Goal: Task Accomplishment & Management: Use online tool/utility

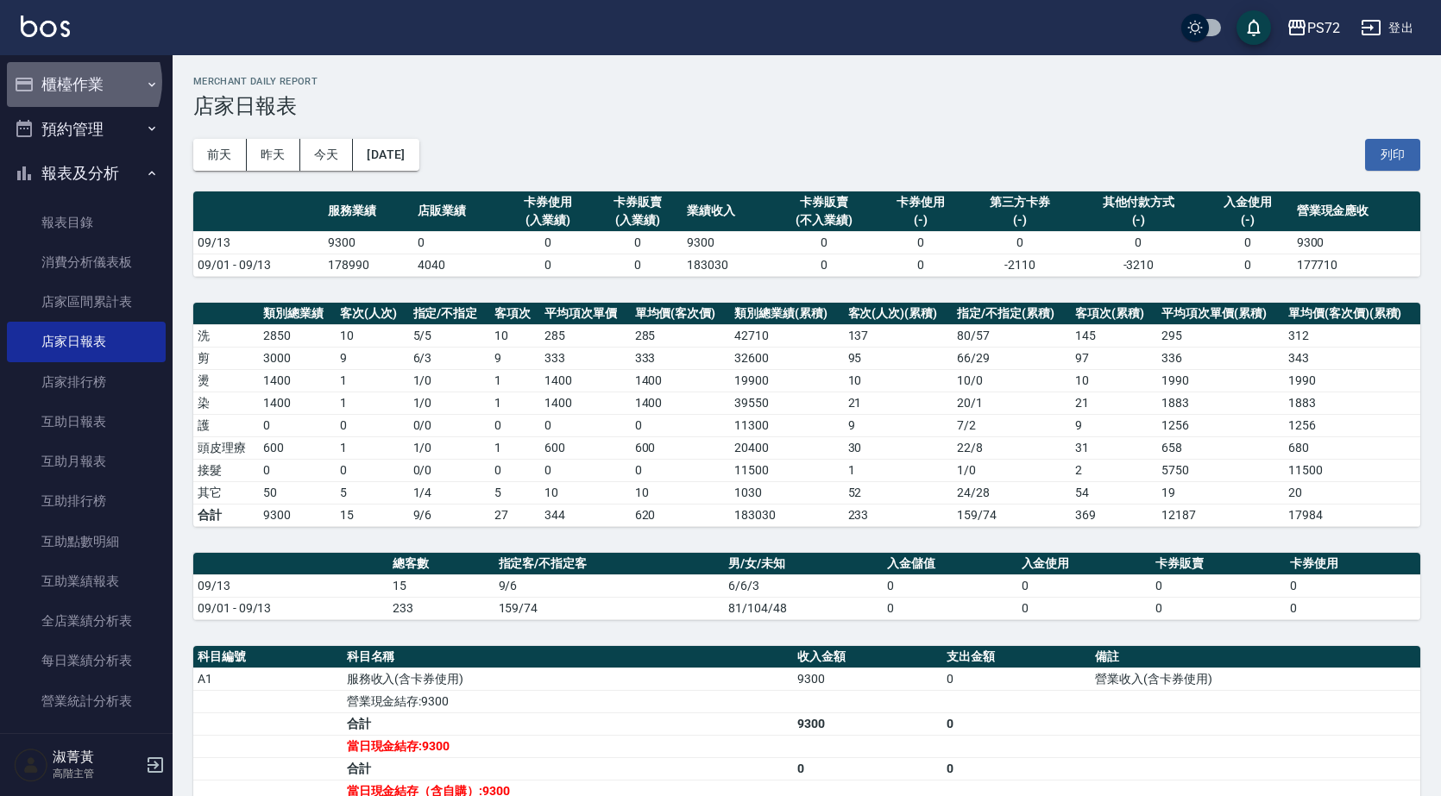
drag, startPoint x: 81, startPoint y: 81, endPoint x: 105, endPoint y: 114, distance: 40.7
click at [84, 75] on button "櫃檯作業" at bounding box center [86, 84] width 159 height 45
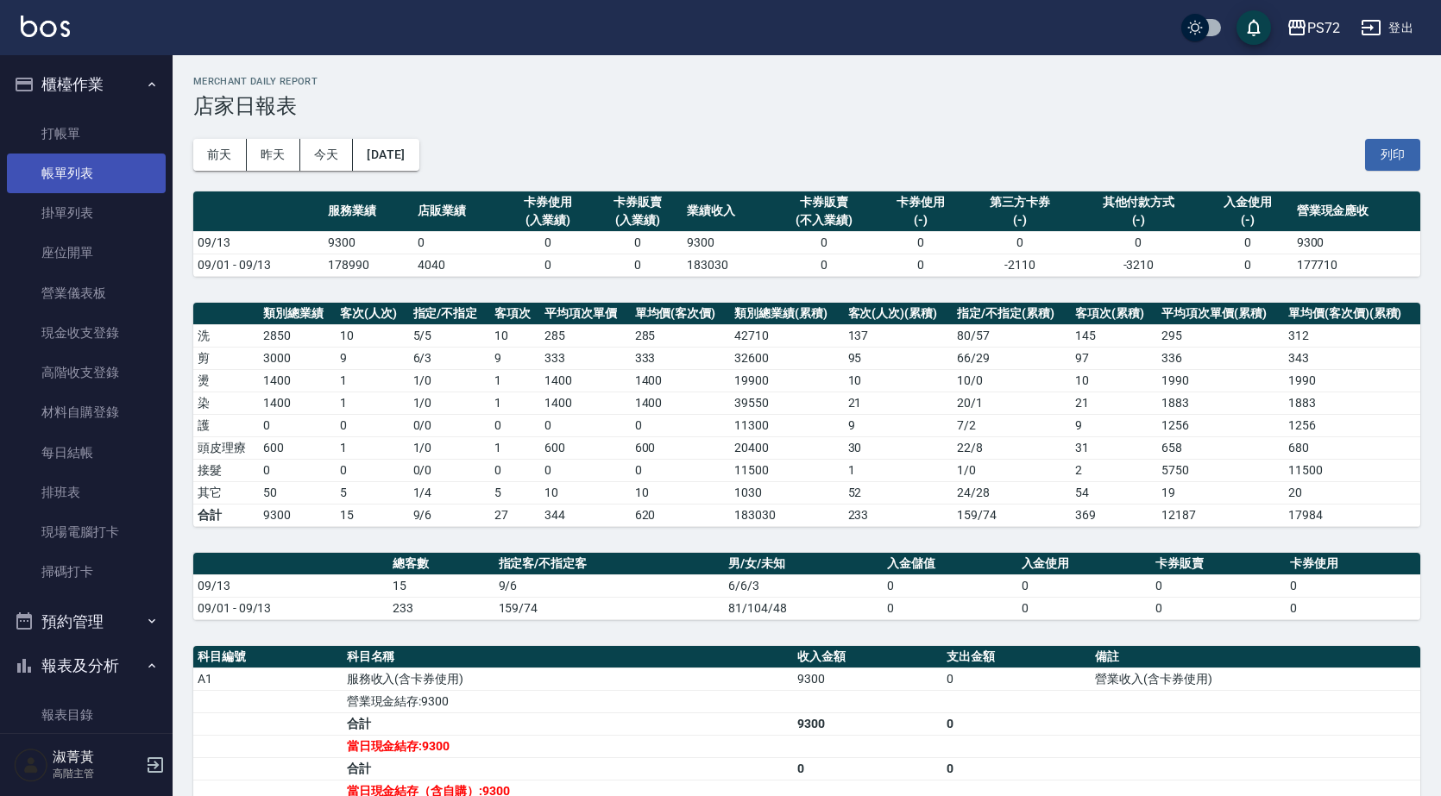
click at [105, 154] on link "帳單列表" at bounding box center [86, 174] width 159 height 40
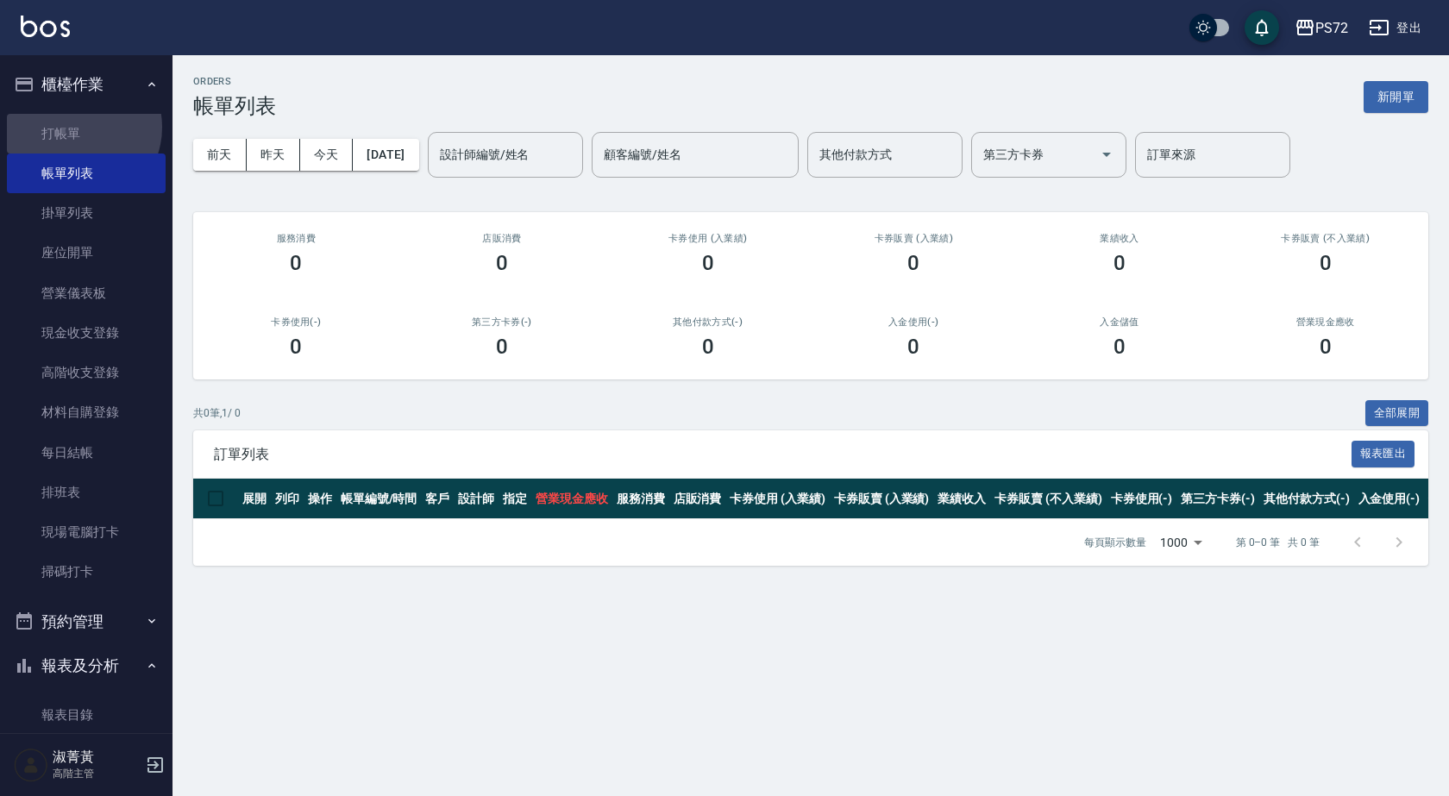
drag, startPoint x: 78, startPoint y: 127, endPoint x: 363, endPoint y: 145, distance: 286.1
click at [77, 125] on link "打帳單" at bounding box center [86, 134] width 159 height 40
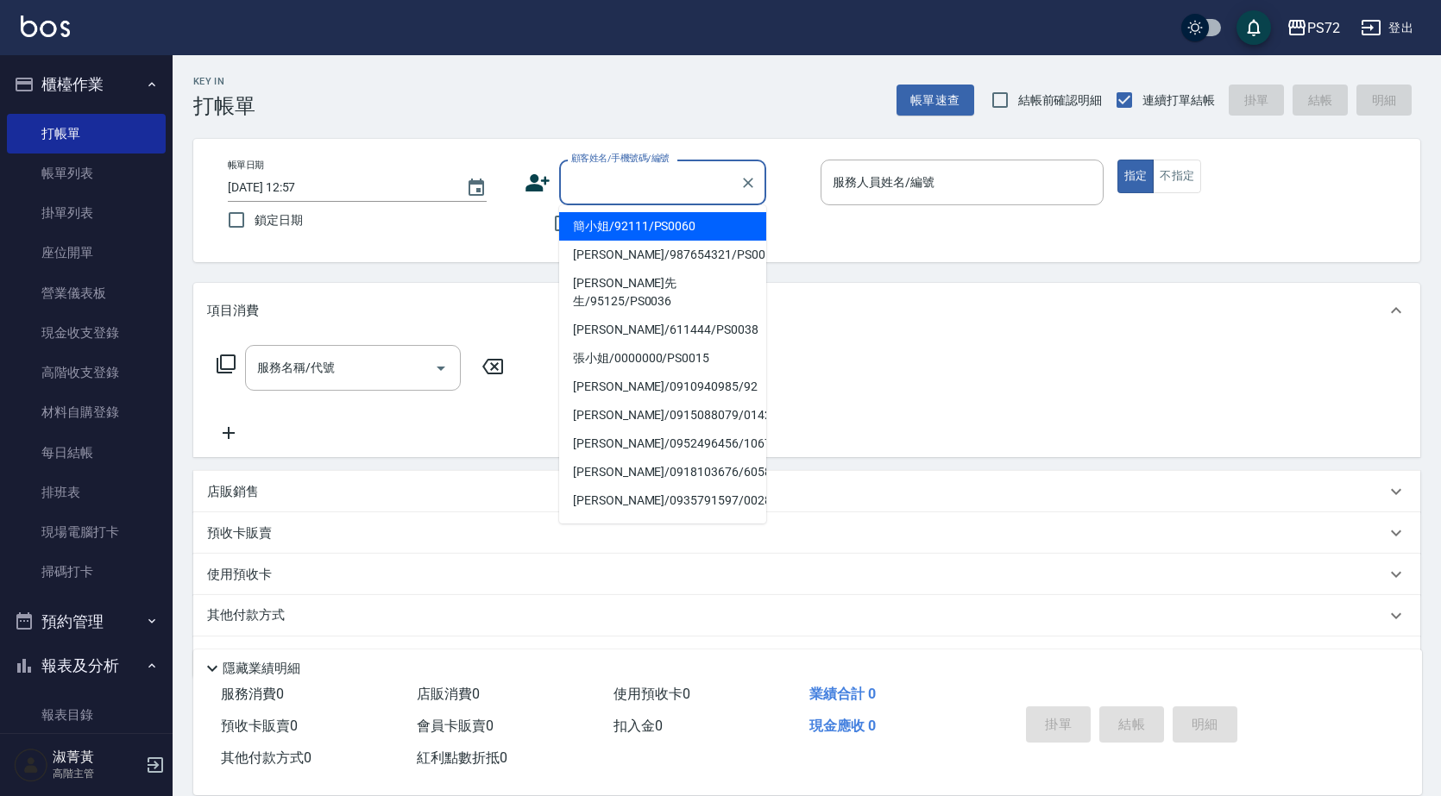
drag, startPoint x: 615, startPoint y: 185, endPoint x: 623, endPoint y: 203, distance: 18.9
click at [616, 185] on input "顧客姓名/手機號碼/編號" at bounding box center [650, 182] width 166 height 30
click at [714, 226] on li "莊小姐/545274250/PS0043" at bounding box center [662, 226] width 207 height 28
type input "莊小姐/545274250/PS0043"
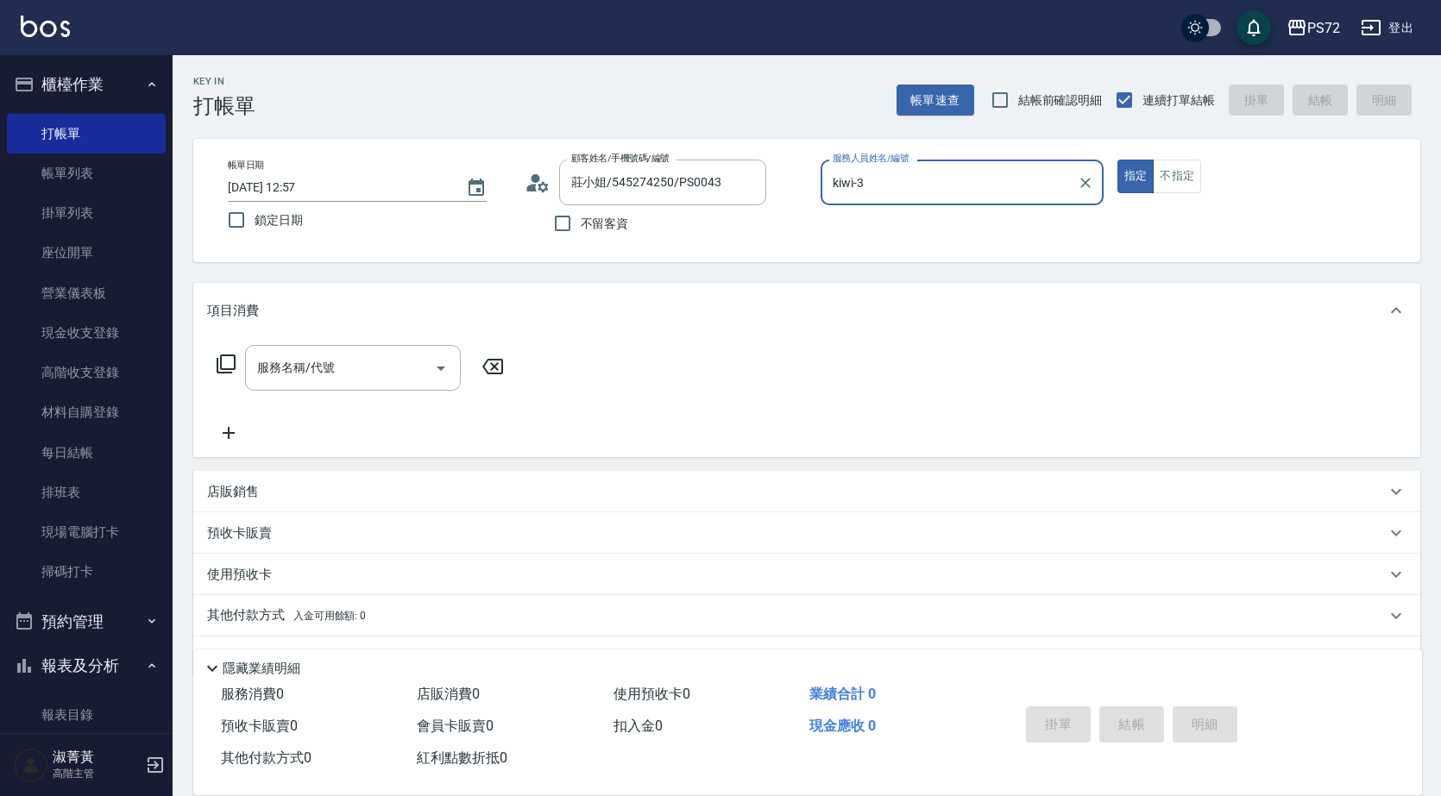
click at [912, 180] on input "kiwi-3" at bounding box center [949, 182] width 242 height 30
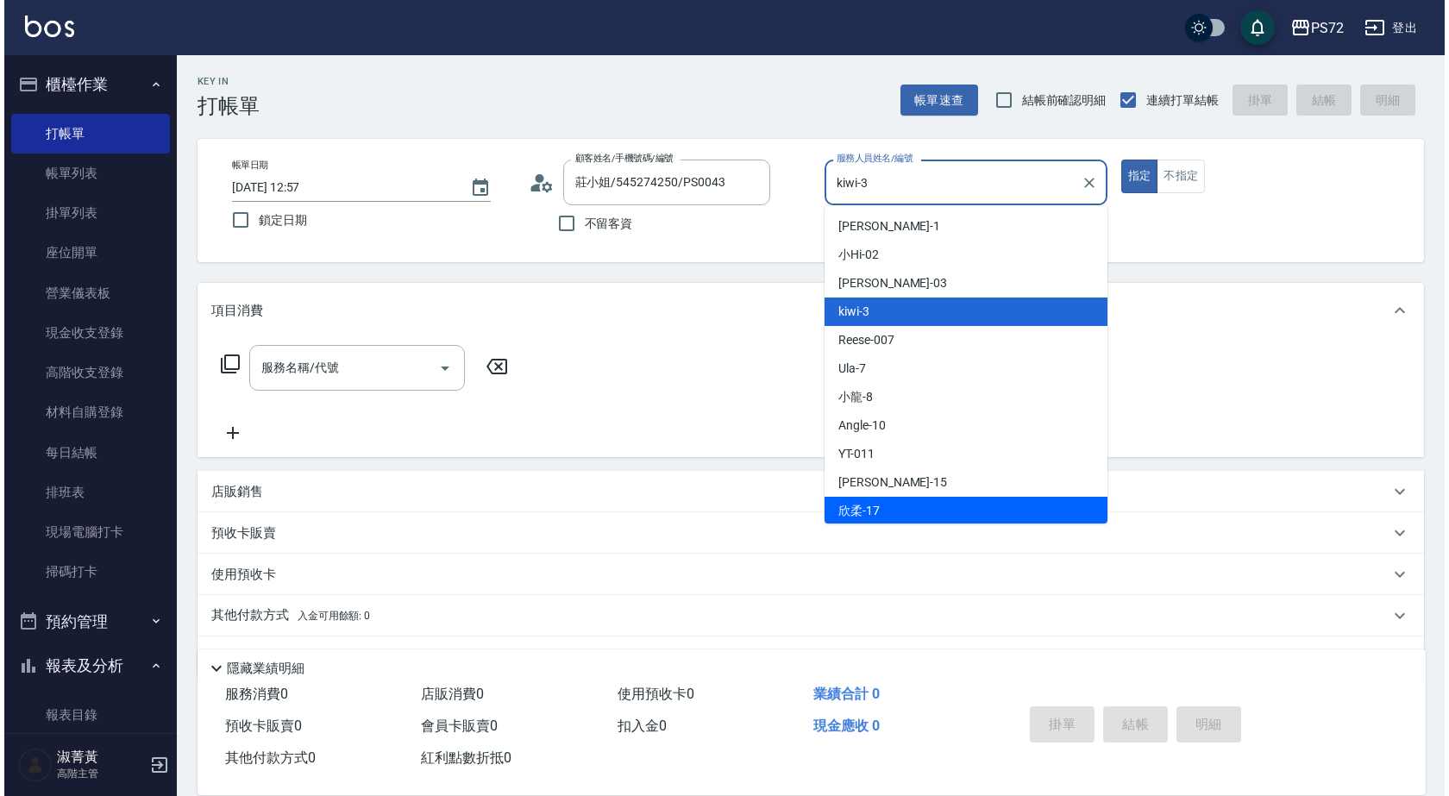
scroll to position [94, 0]
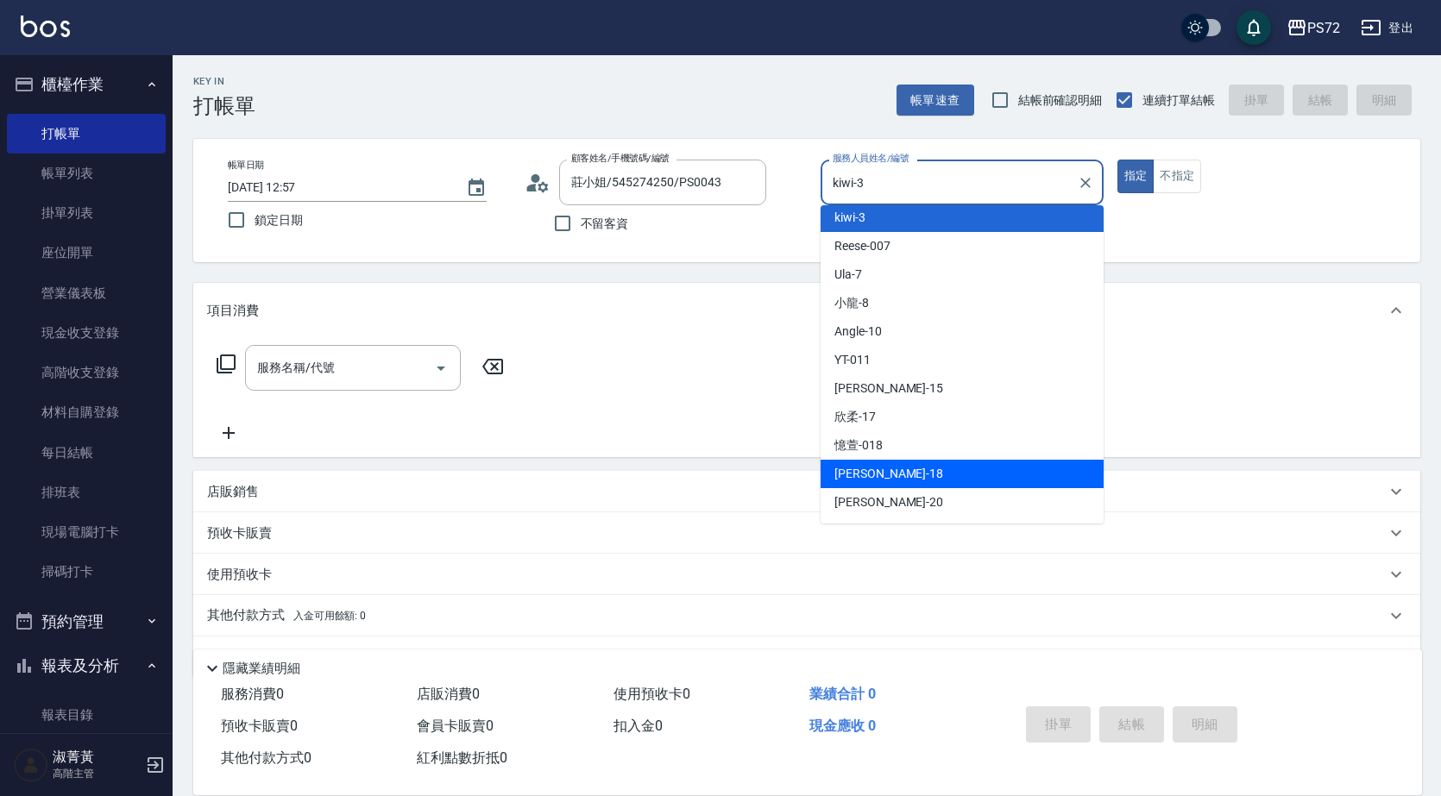
click at [880, 469] on div "[PERSON_NAME] -18" at bounding box center [961, 474] width 283 height 28
type input "[PERSON_NAME]-18"
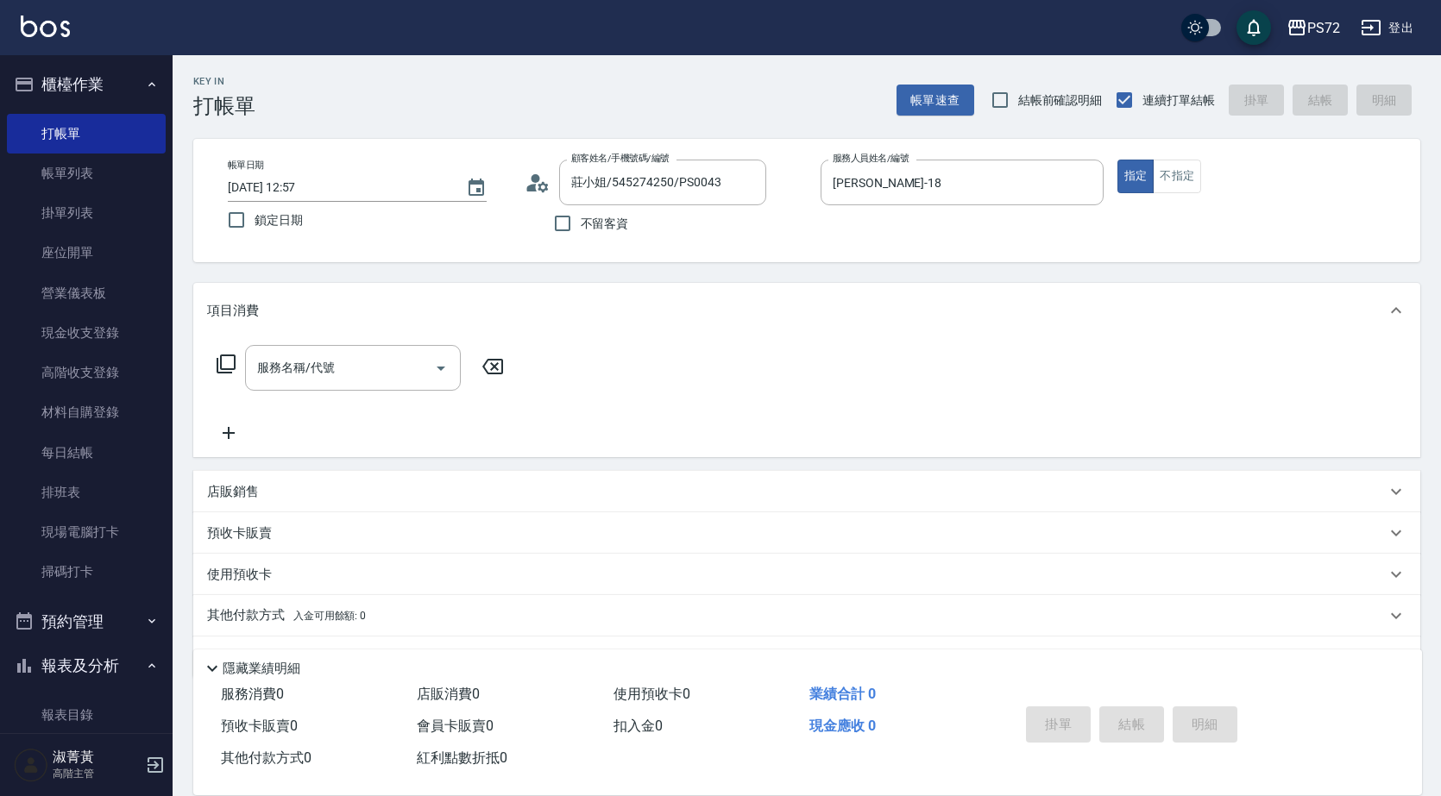
click at [1146, 197] on div "帳單日期 [DATE] 12:57 鎖定日期 顧客姓名/手機號碼/編號 莊小姐/545274250/PS0043 顧客姓名/手機號碼/編號 不留客資 服務人員…" at bounding box center [806, 201] width 1185 height 82
click at [1172, 173] on button "不指定" at bounding box center [1177, 177] width 48 height 34
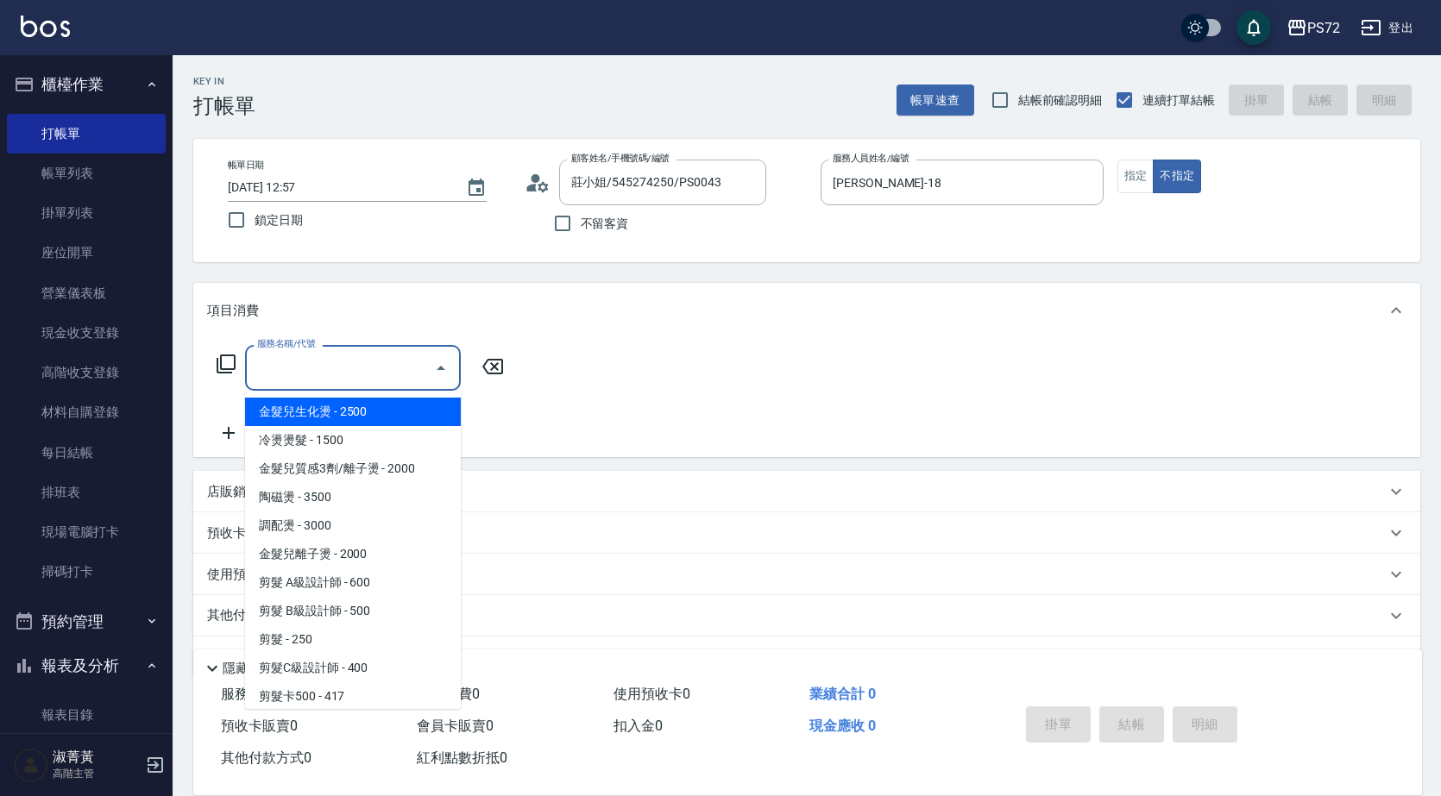
click at [390, 367] on input "服務名稱/代號" at bounding box center [340, 368] width 174 height 30
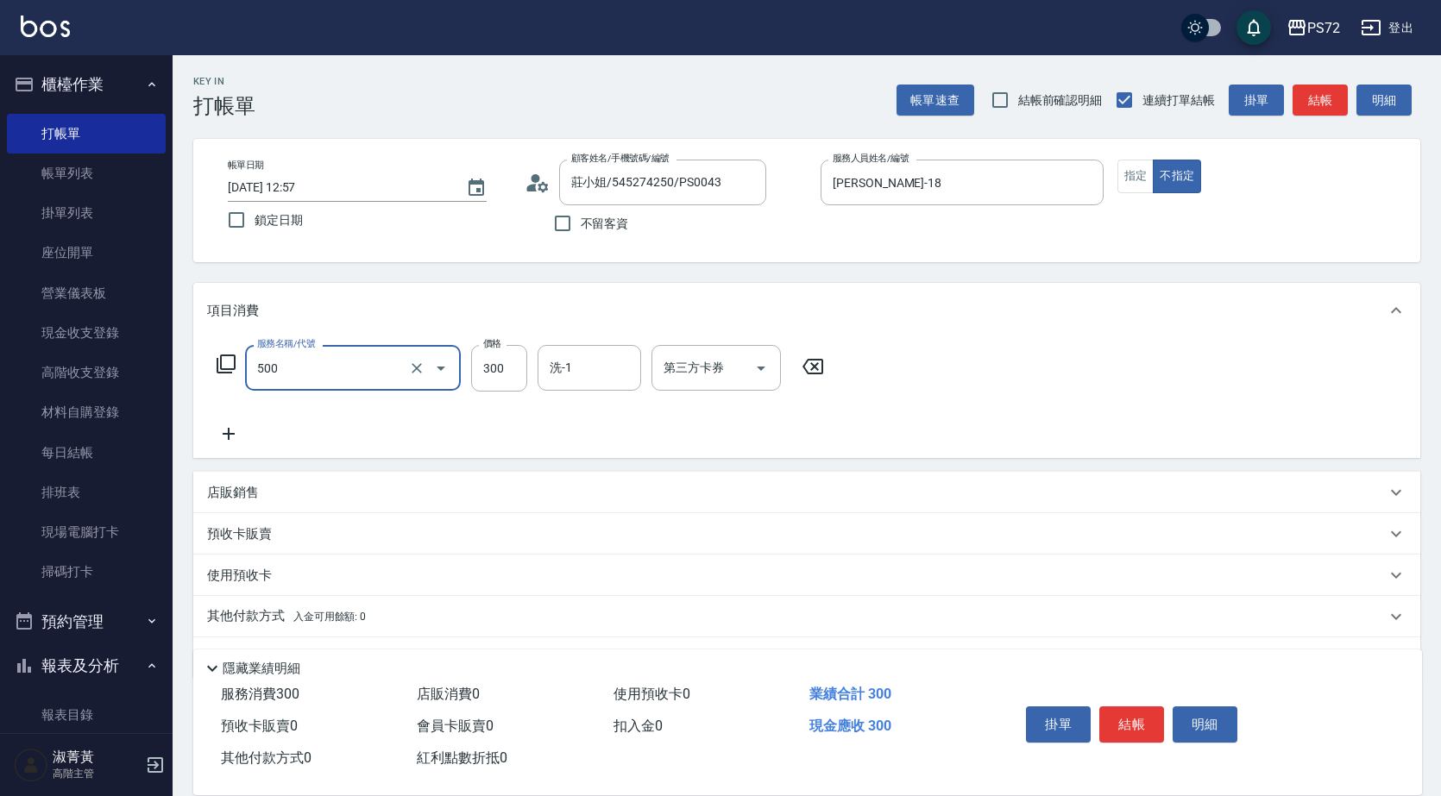
type input "洗髮(A級)(500)"
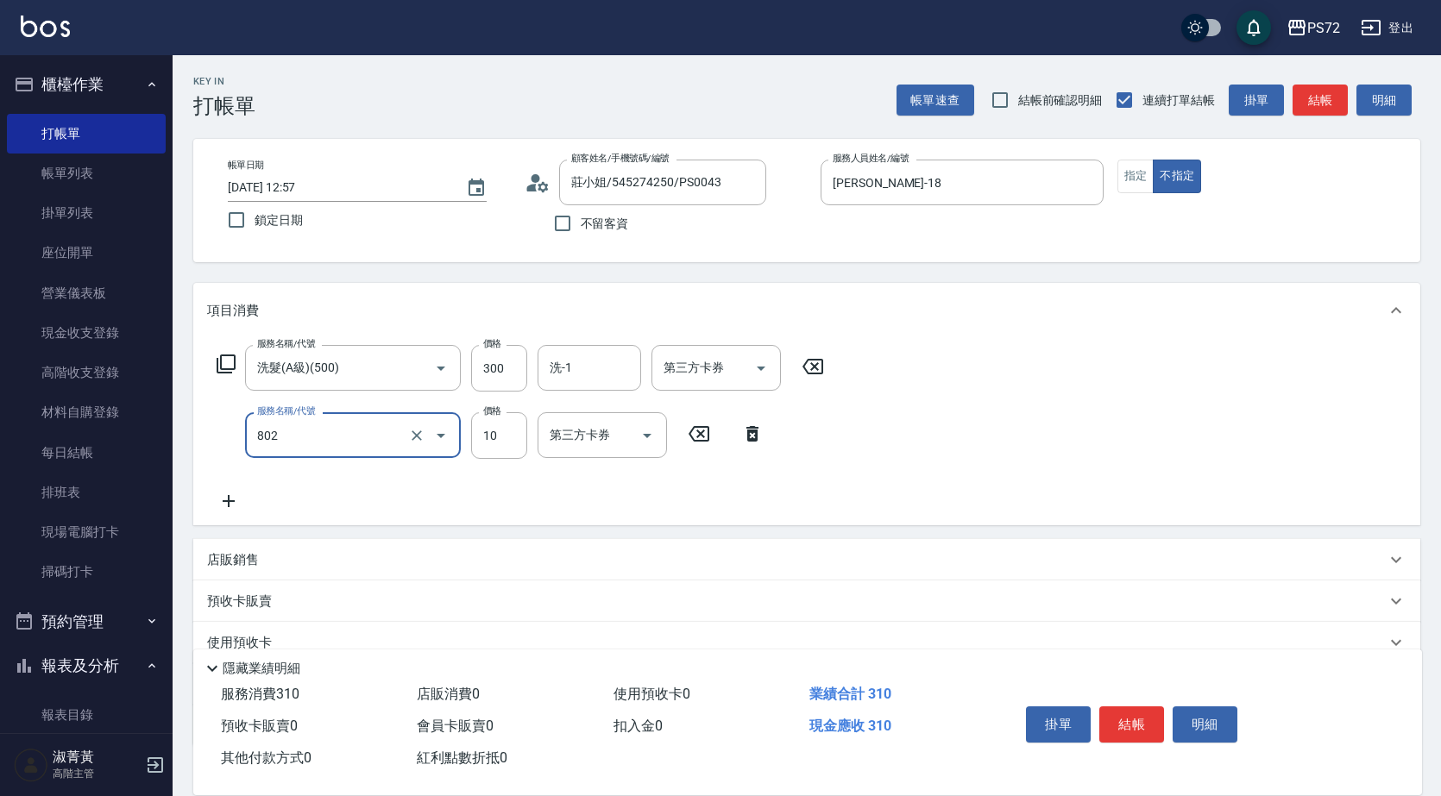
type input "潤絲(802)"
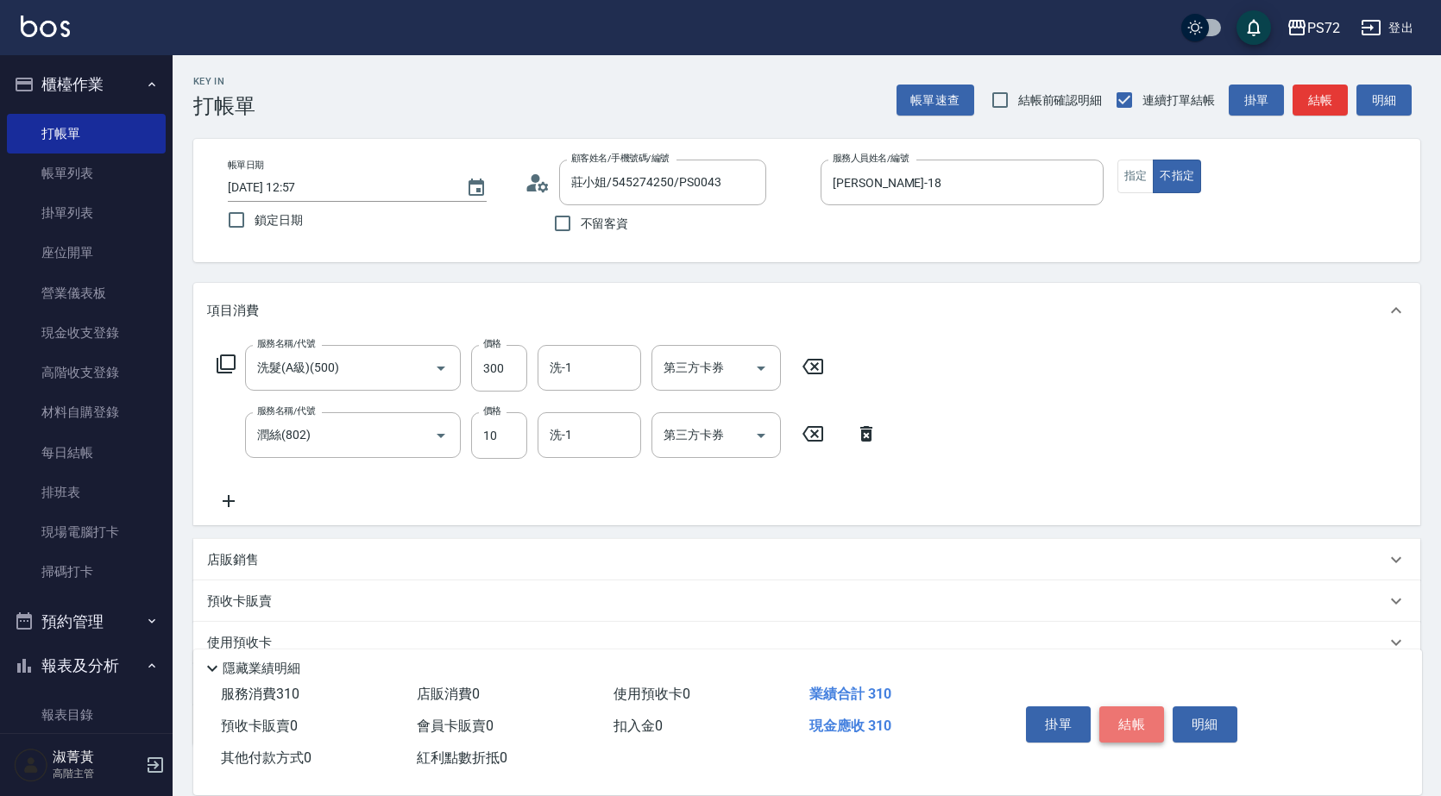
click at [1149, 712] on button "結帳" at bounding box center [1131, 725] width 65 height 36
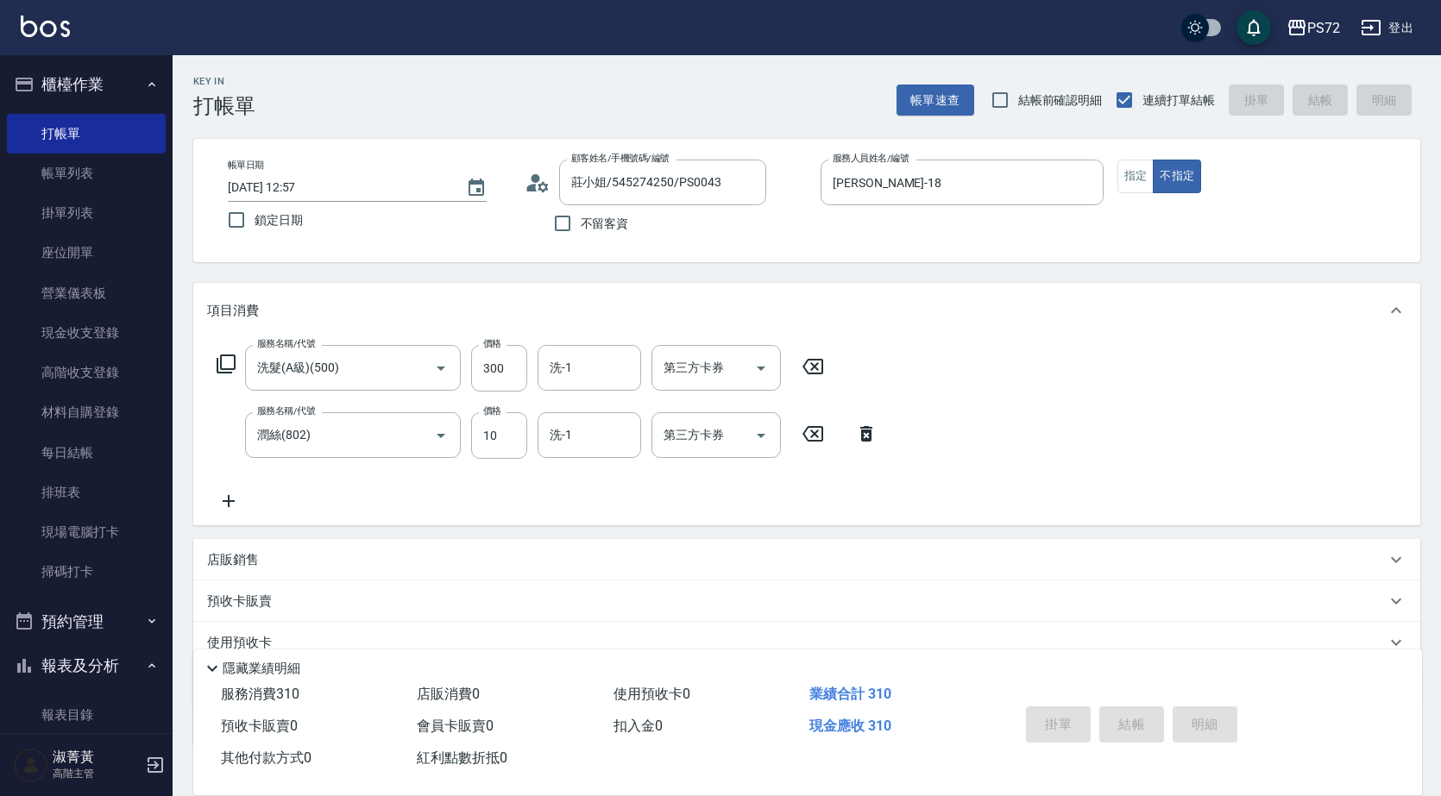
type input "[DATE] 12:58"
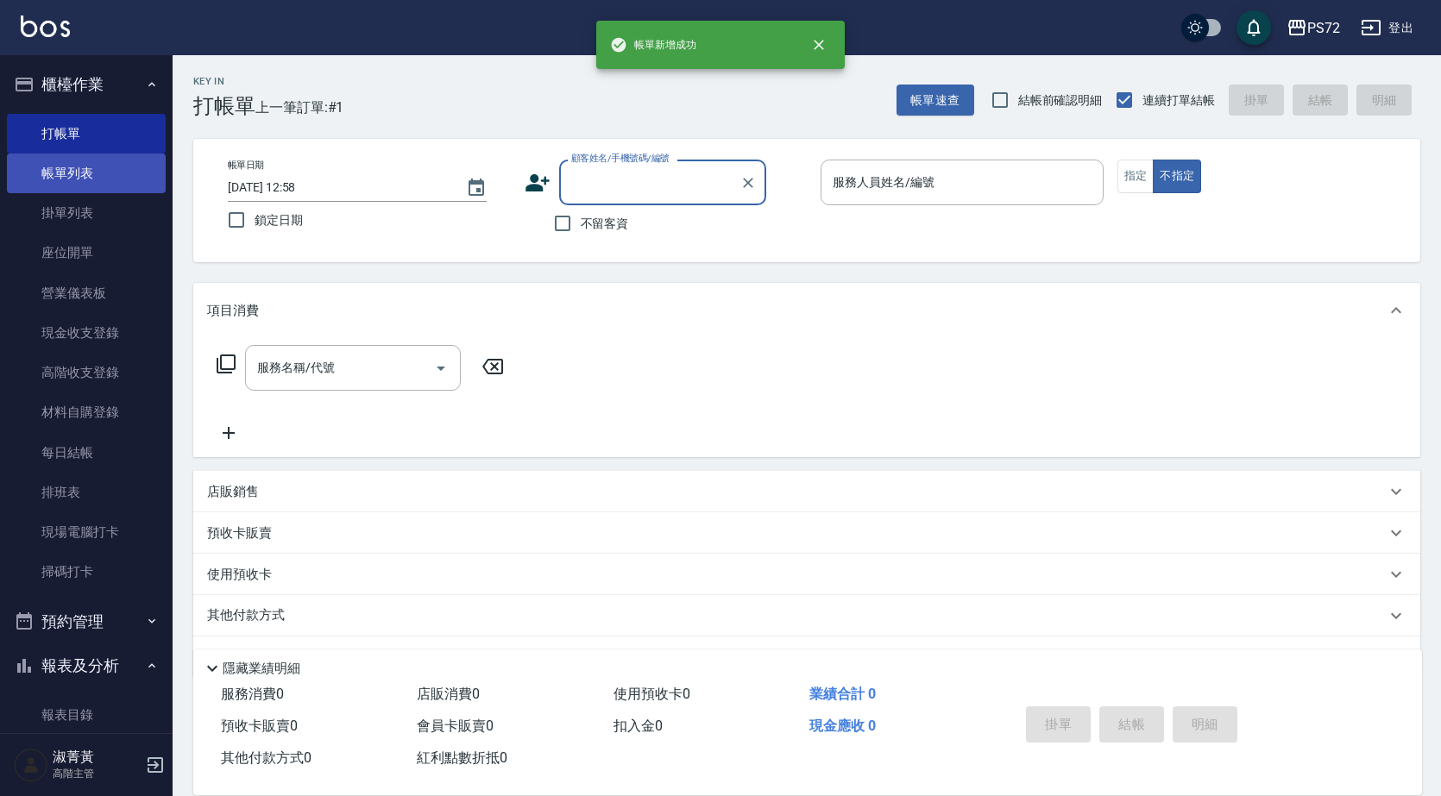
click at [118, 184] on link "帳單列表" at bounding box center [86, 174] width 159 height 40
